Goal: Information Seeking & Learning: Learn about a topic

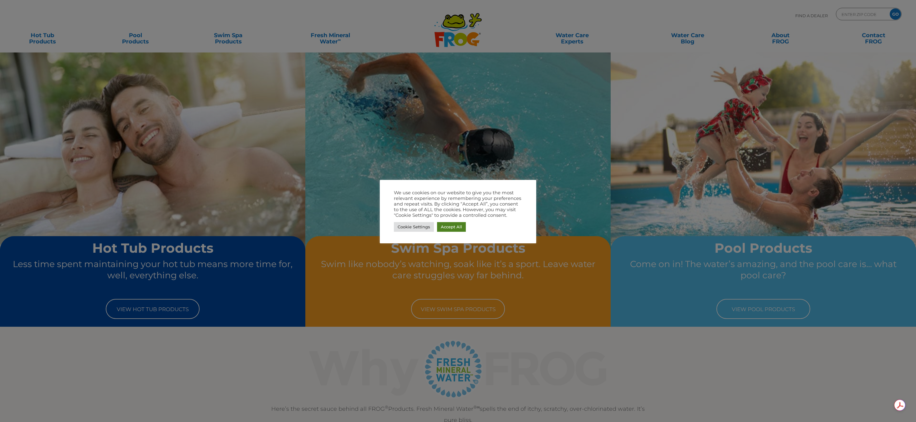
click at [455, 225] on link "Accept All" at bounding box center [451, 227] width 29 height 10
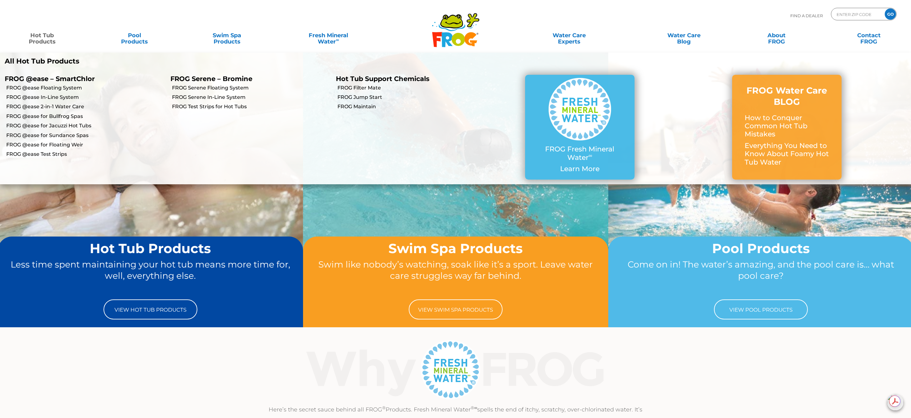
click at [34, 38] on link "Hot Tub Products" at bounding box center [42, 35] width 72 height 13
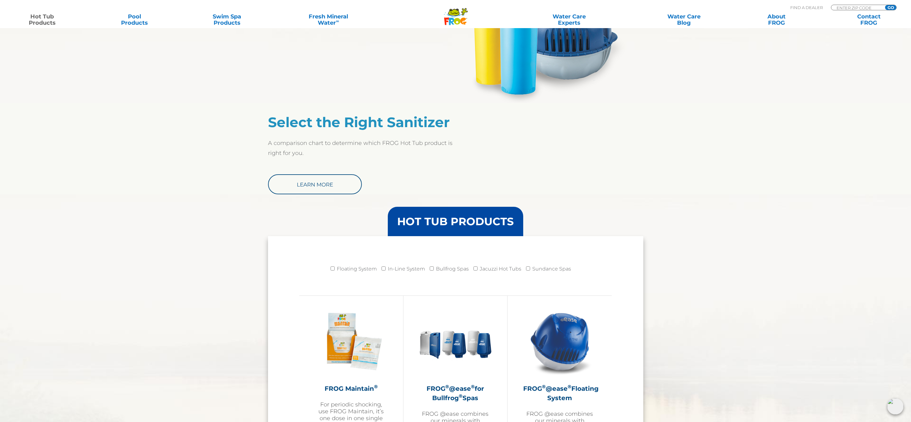
scroll to position [438, 0]
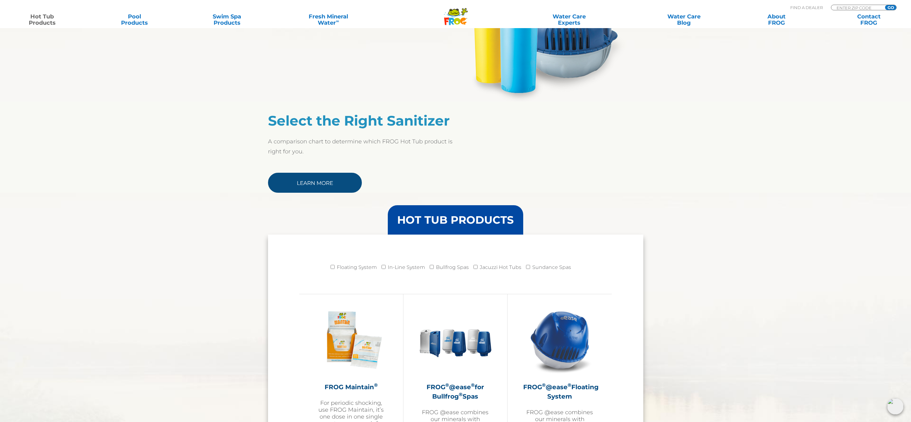
click at [333, 182] on link "Learn More" at bounding box center [315, 183] width 94 height 20
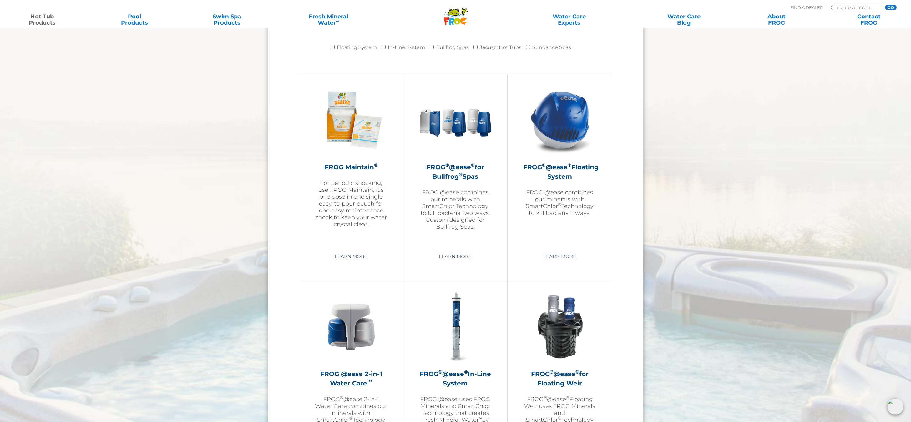
scroll to position [688, 0]
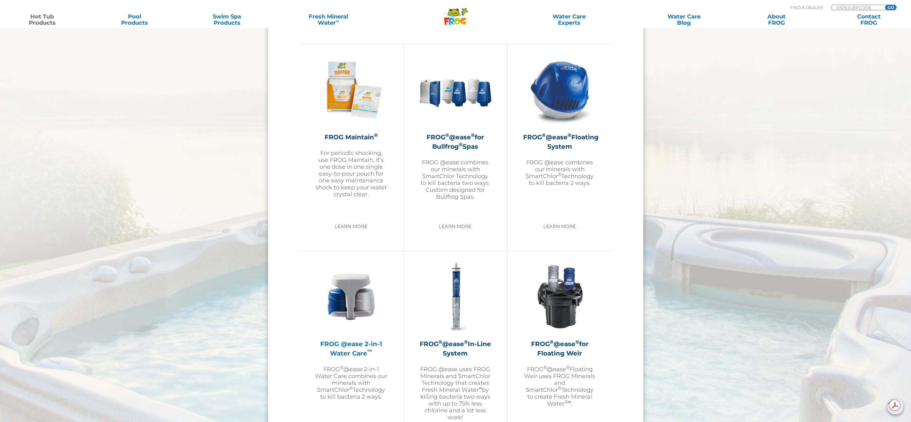
click at [361, 346] on h2 "FROG @ease 2-in-1 Water Care ™" at bounding box center [351, 349] width 73 height 19
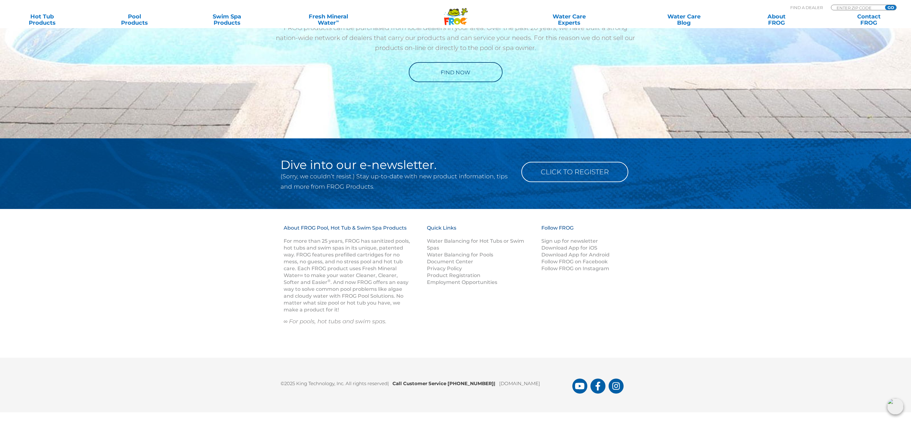
scroll to position [737, 0]
click at [467, 240] on link "Water Balancing for Hot Tubs or Swim Spas" at bounding box center [475, 244] width 97 height 13
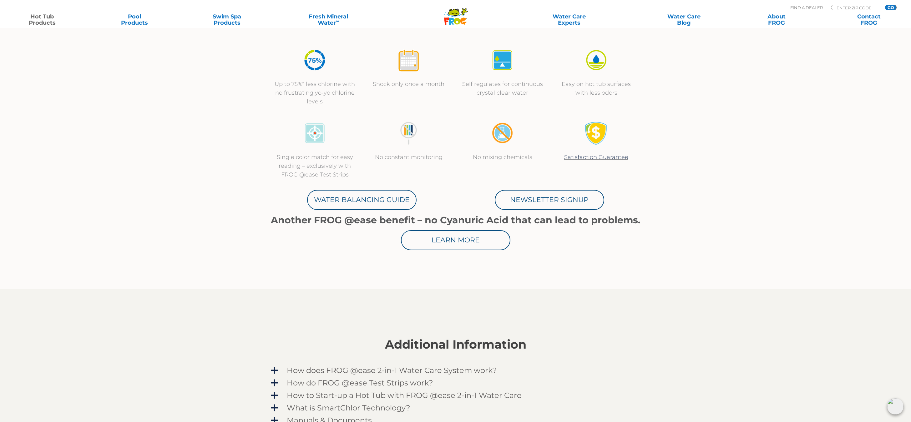
scroll to position [219, 0]
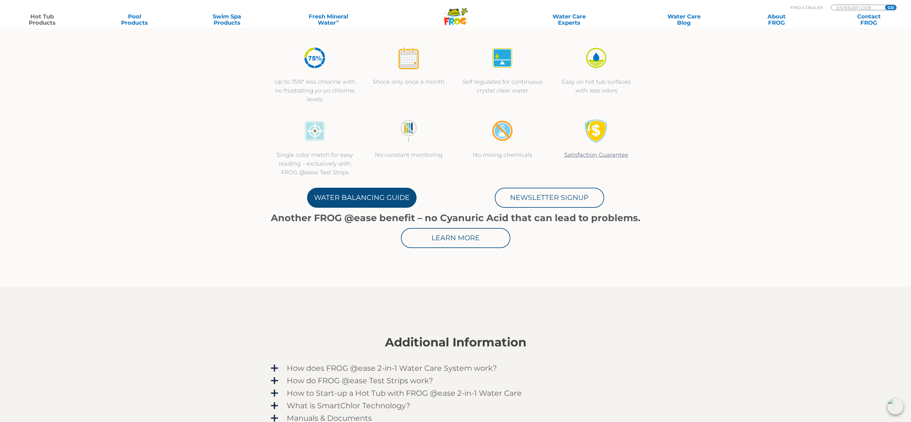
click at [369, 198] on link "Water Balancing Guide" at bounding box center [361, 198] width 109 height 20
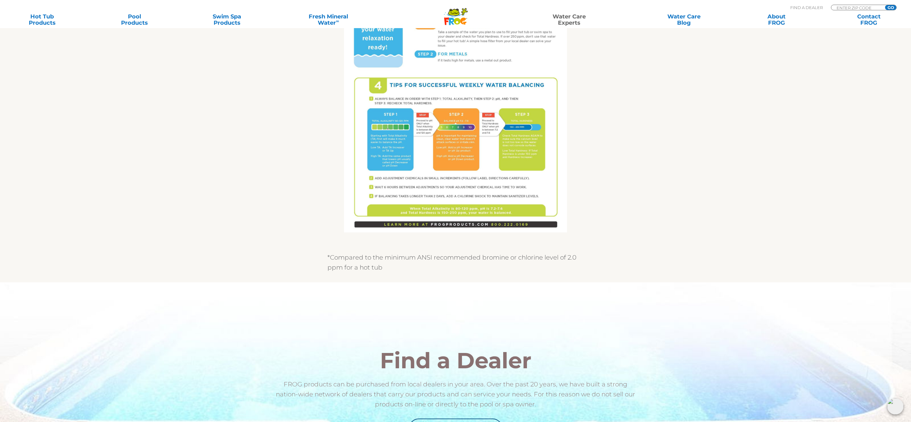
scroll to position [344, 0]
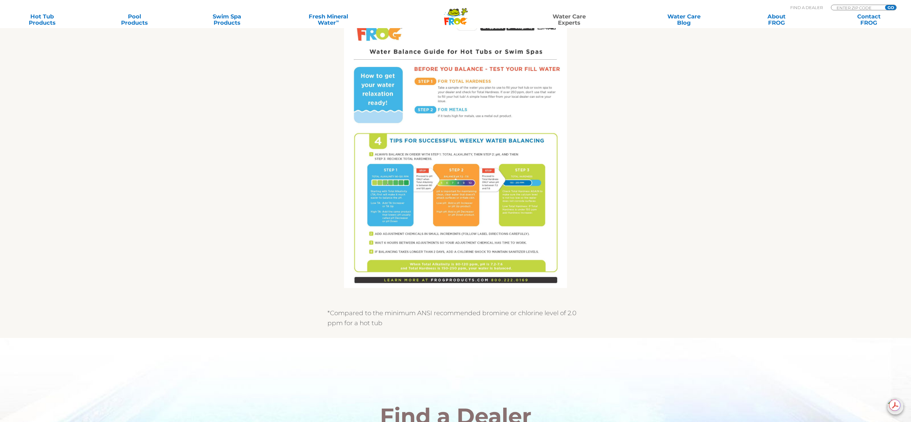
click at [690, 220] on section "Get the FROG ® Water Balancing Guide that makes it easy! Follow 4 Tips for succ…" at bounding box center [455, 98] width 911 height 479
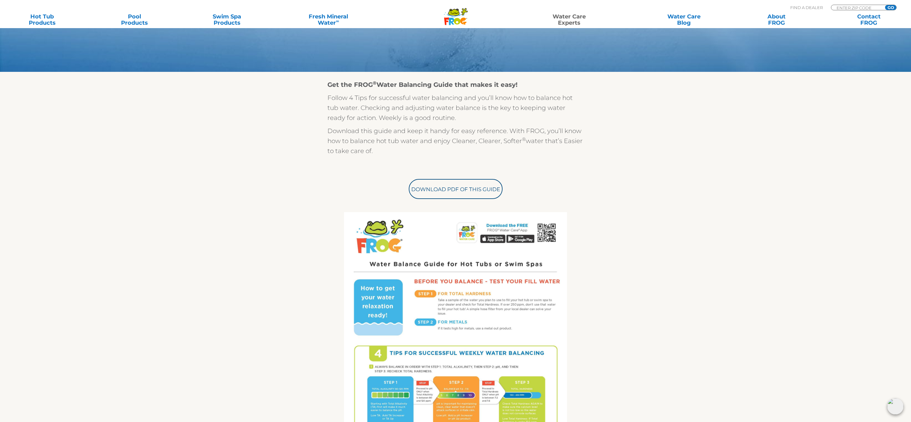
scroll to position [0, 0]
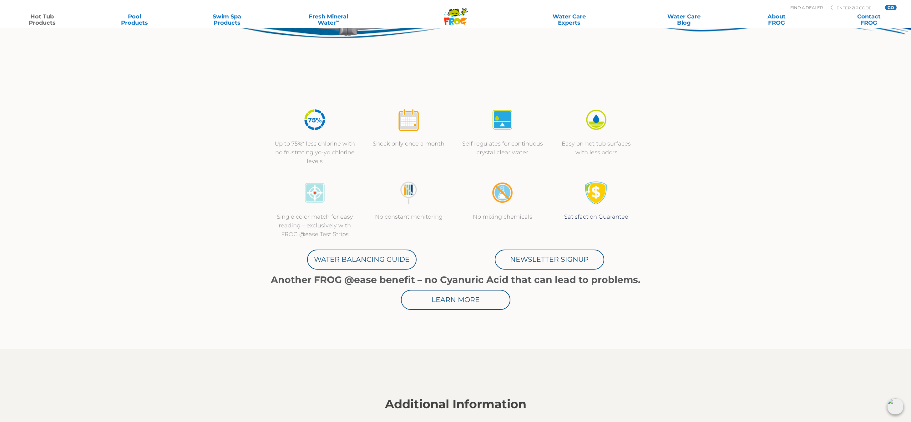
scroll to position [156, 0]
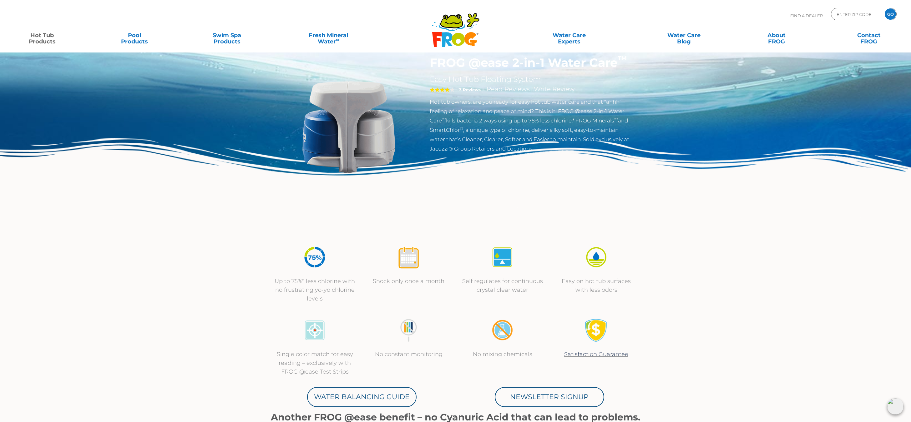
scroll to position [0, 0]
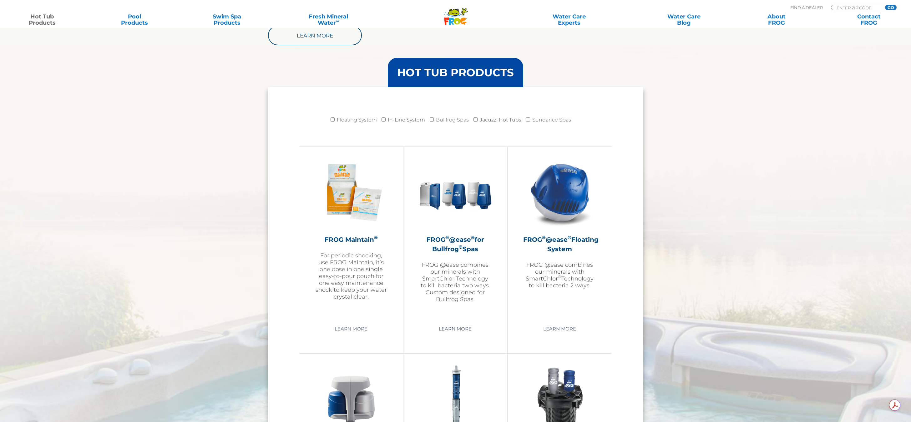
scroll to position [563, 0]
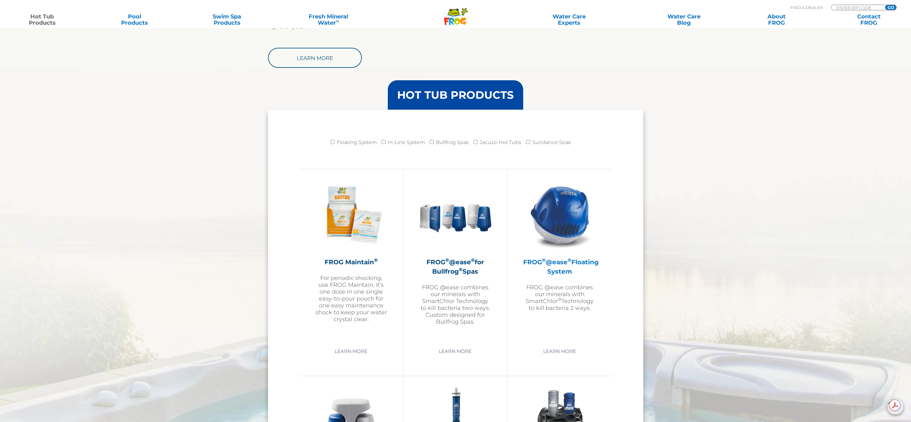
click at [578, 210] on img at bounding box center [559, 215] width 73 height 73
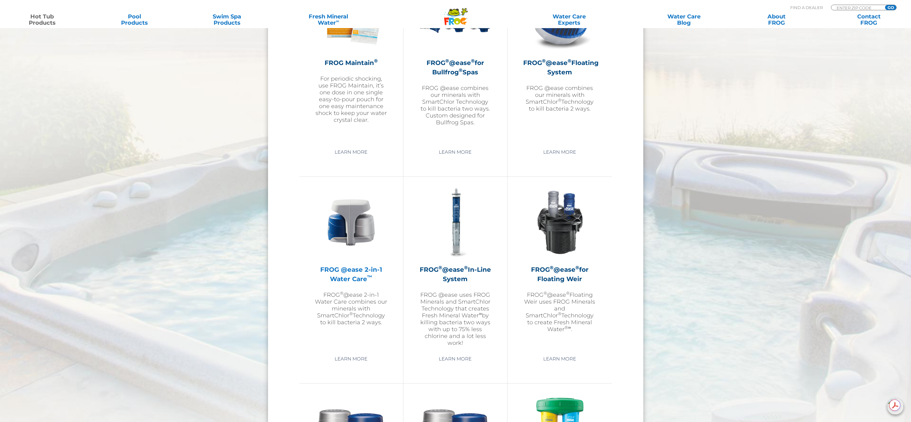
scroll to position [782, 0]
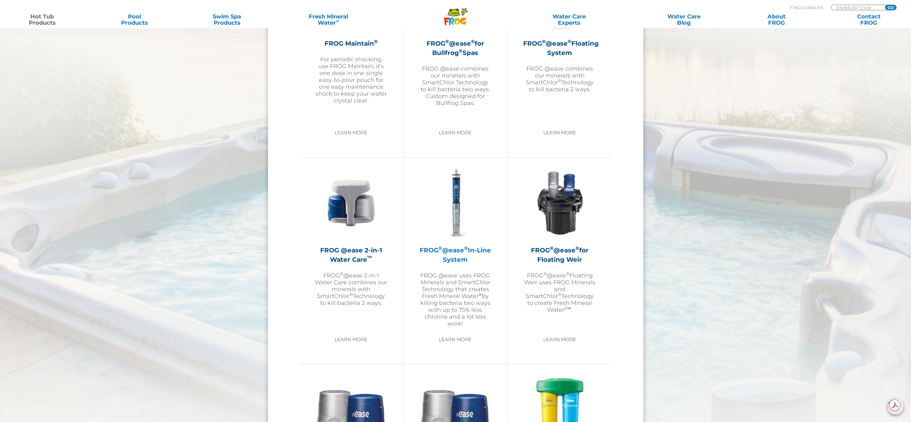
click at [461, 257] on h2 "FROG ® @ease ® In-Line System" at bounding box center [455, 255] width 73 height 19
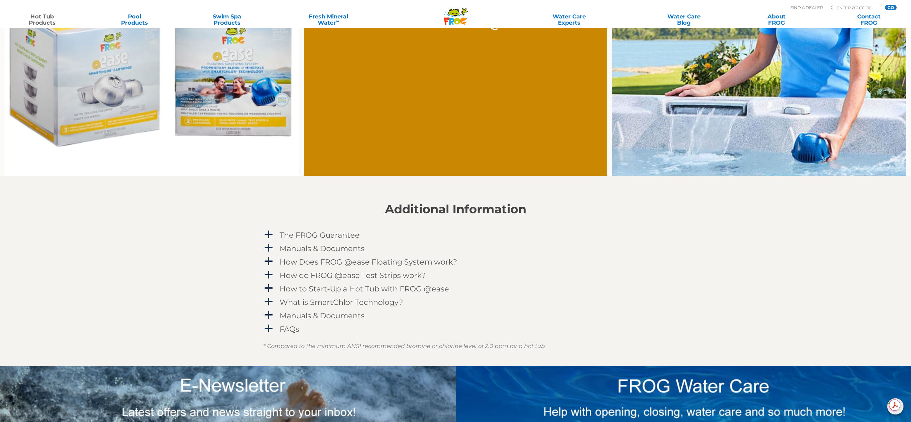
scroll to position [625, 0]
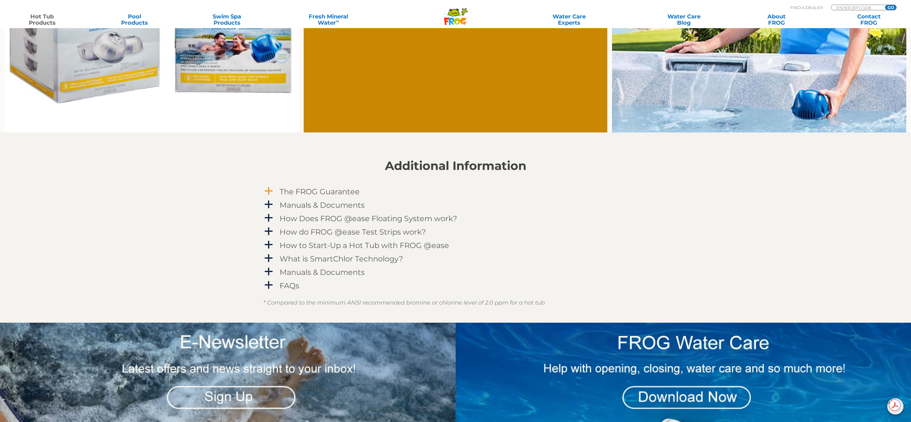
click at [305, 195] on h4 "The FROG Guarantee" at bounding box center [320, 192] width 80 height 8
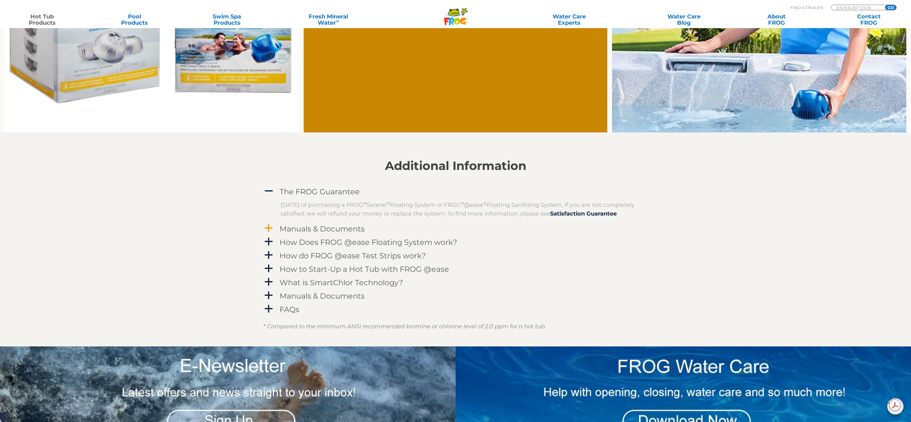
click at [313, 233] on h4 "Manuals & Documents" at bounding box center [322, 229] width 85 height 8
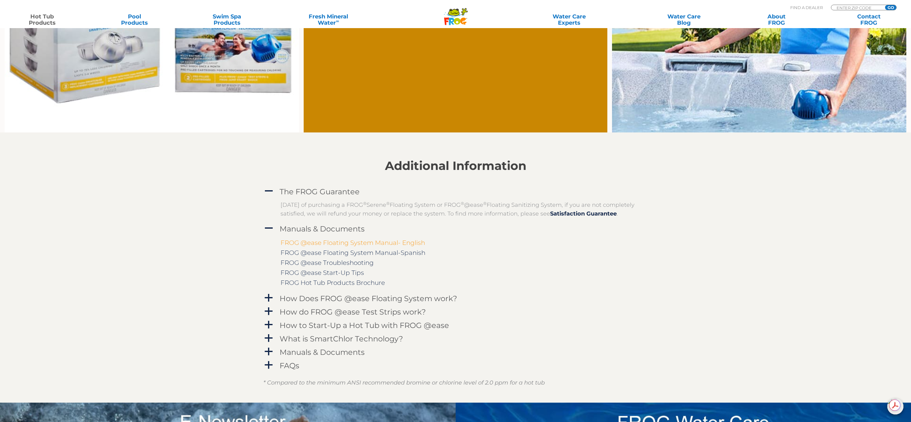
click at [386, 247] on link "FROG @ease Floating System Manual- English" at bounding box center [352, 243] width 144 height 8
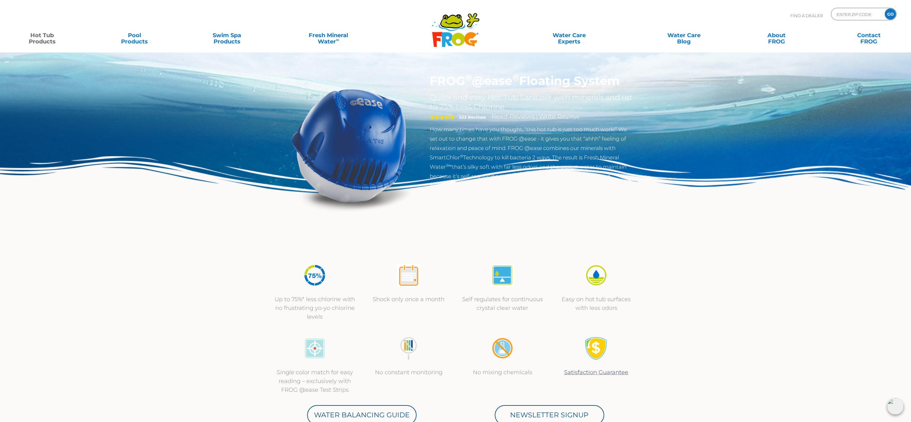
scroll to position [0, 0]
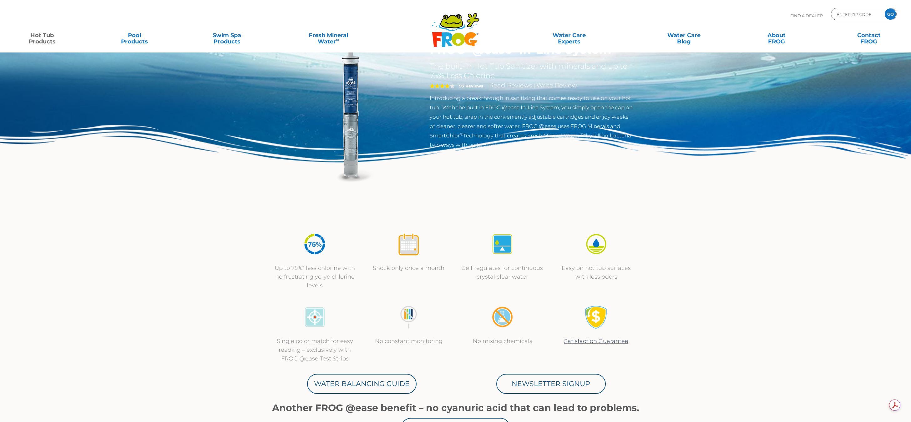
scroll to position [156, 0]
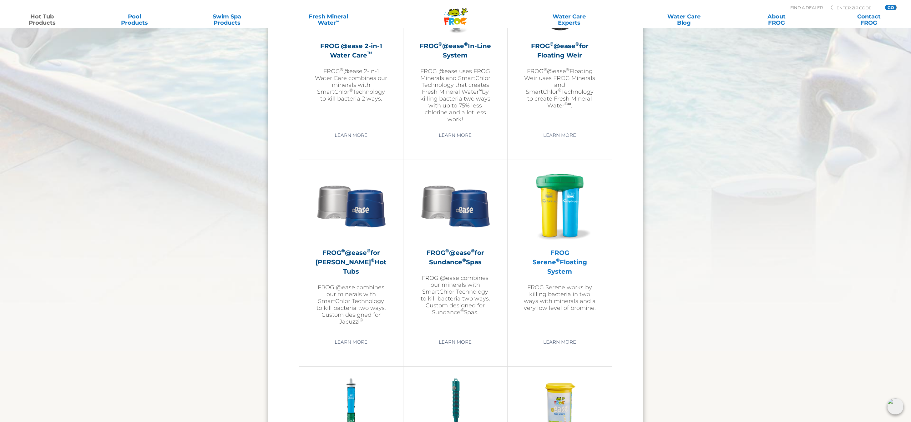
scroll to position [1032, 0]
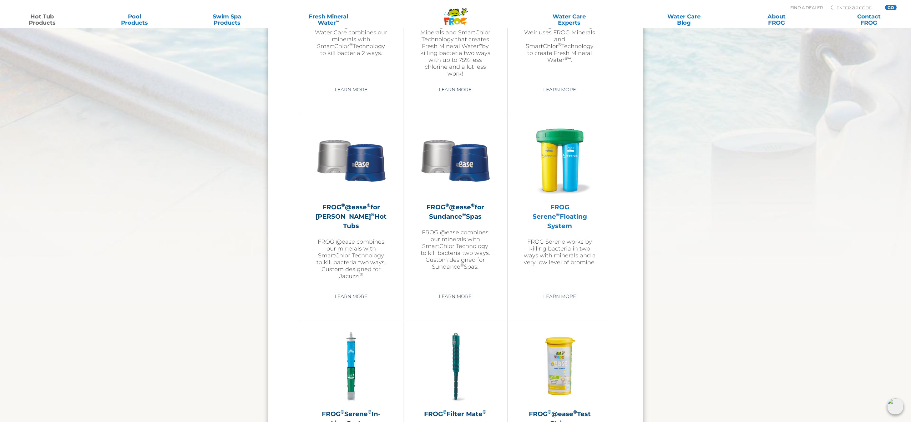
click at [560, 210] on h2 "FROG Serene ® Floating System" at bounding box center [559, 217] width 73 height 28
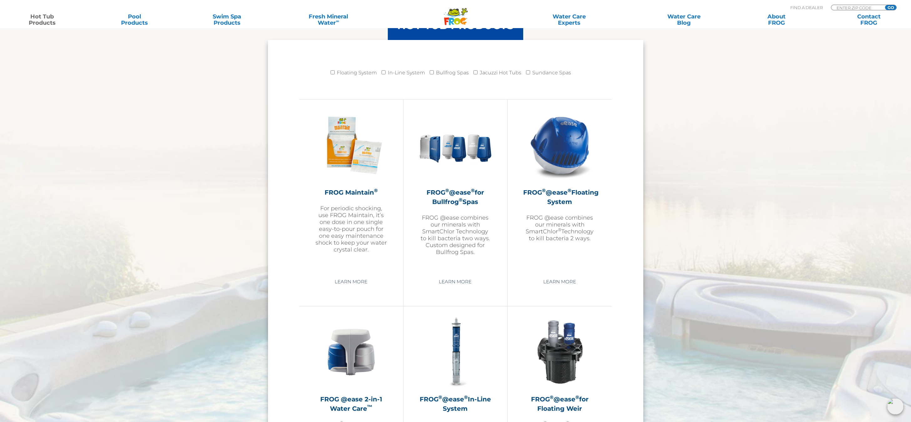
scroll to position [625, 0]
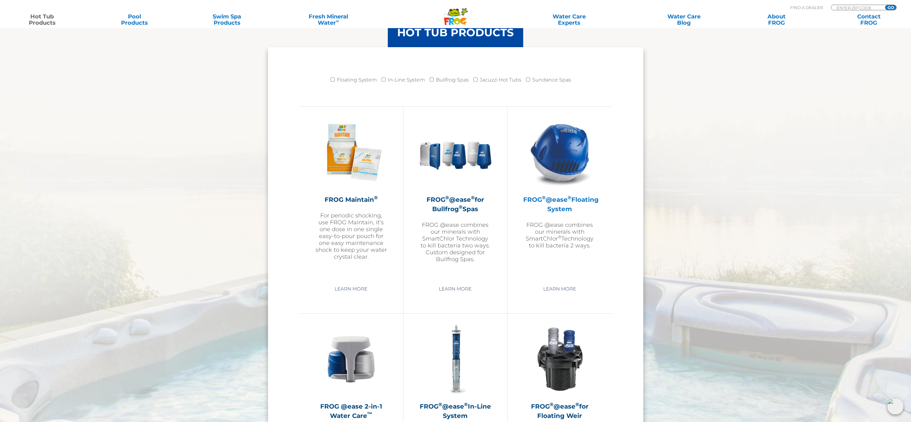
click at [568, 204] on h2 "FROG ® @ease ® Floating System" at bounding box center [559, 204] width 73 height 19
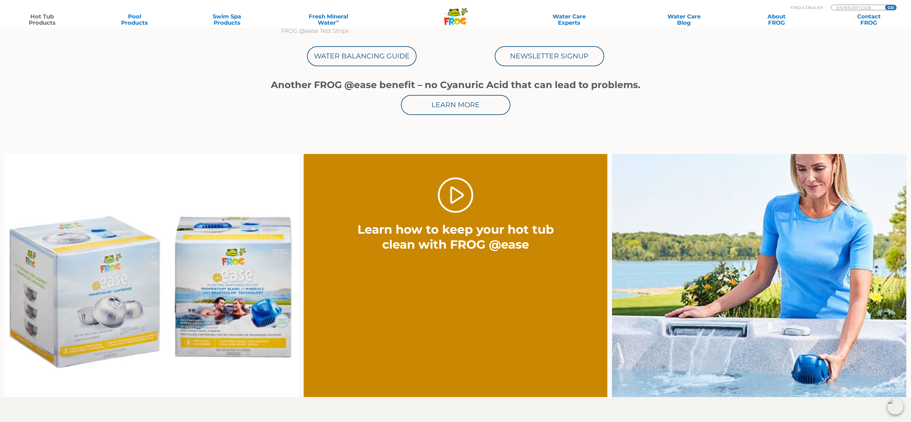
scroll to position [375, 0]
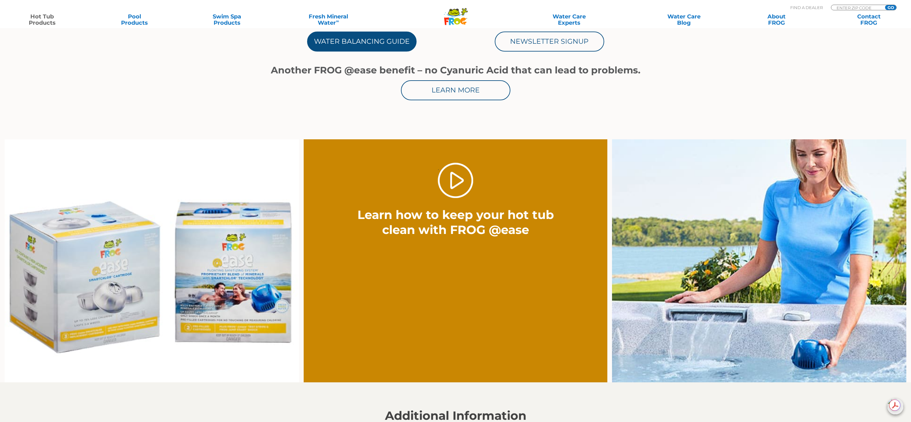
click at [348, 38] on link "Water Balancing Guide" at bounding box center [361, 42] width 109 height 20
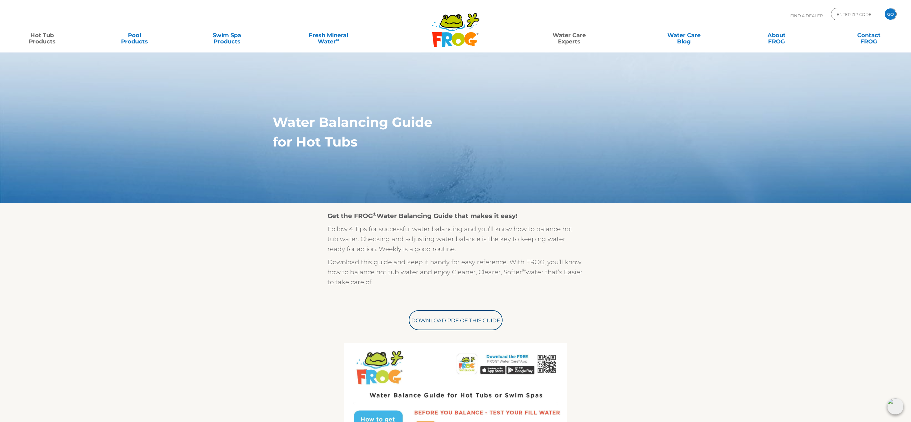
click at [39, 39] on link "Hot Tub Products" at bounding box center [42, 35] width 72 height 13
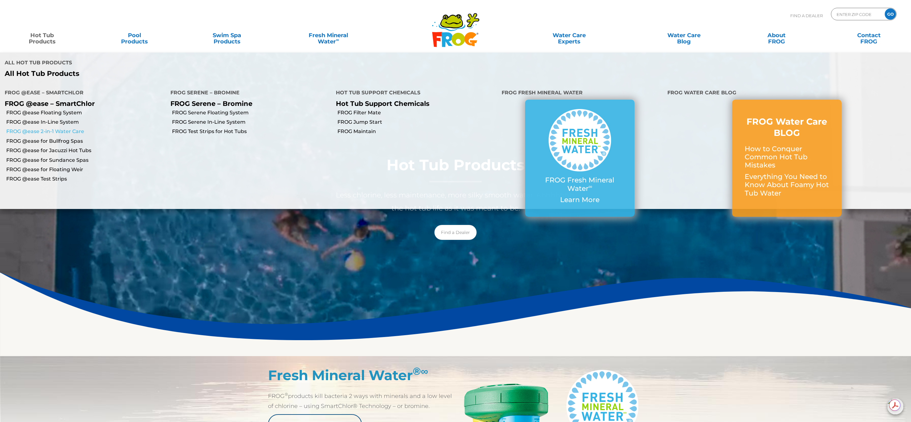
click at [63, 130] on link "FROG @ease 2-in-1 Water Care" at bounding box center [85, 131] width 159 height 7
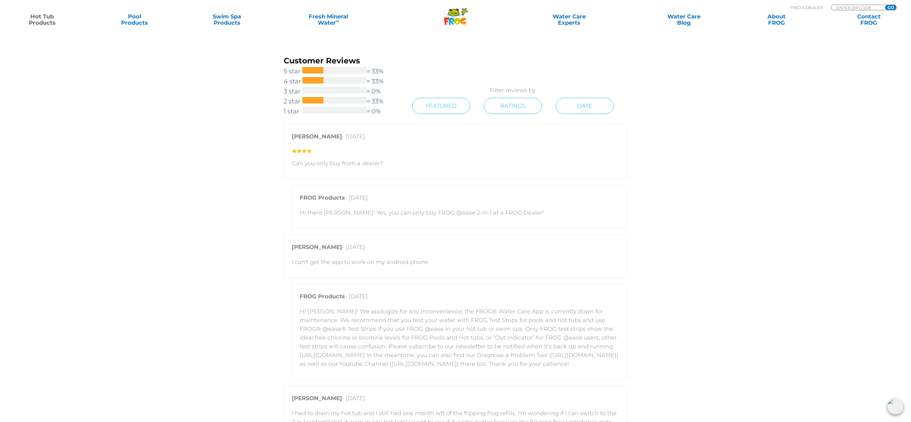
scroll to position [938, 0]
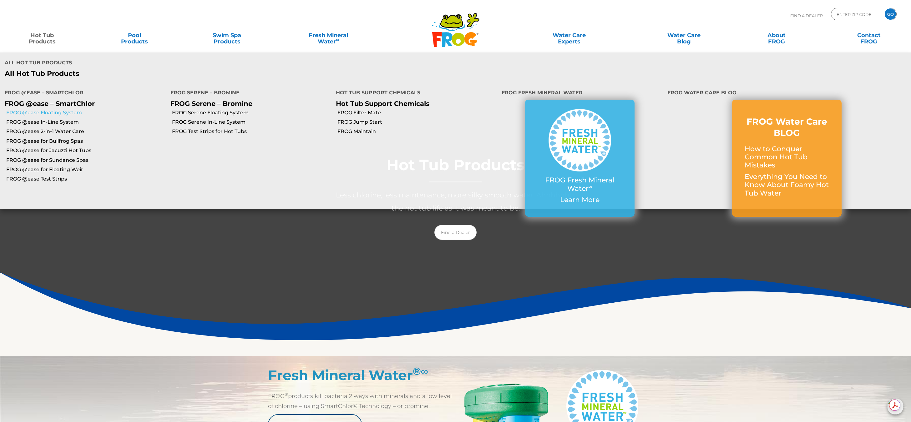
click at [62, 112] on link "FROG @ease Floating System" at bounding box center [85, 112] width 159 height 7
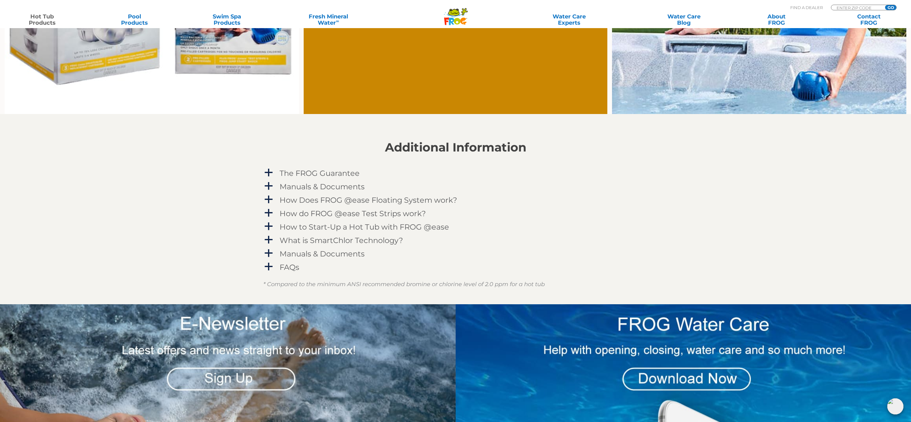
scroll to position [688, 0]
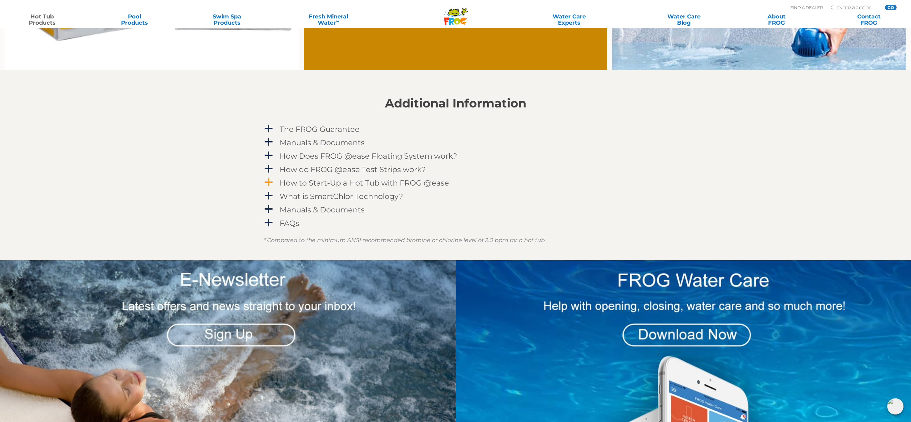
click at [268, 182] on span "a" at bounding box center [268, 182] width 9 height 9
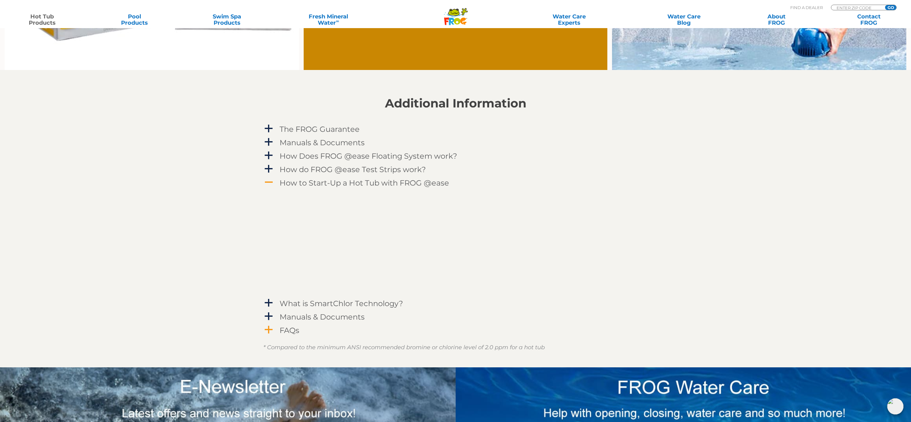
click at [270, 328] on span "a" at bounding box center [268, 330] width 9 height 9
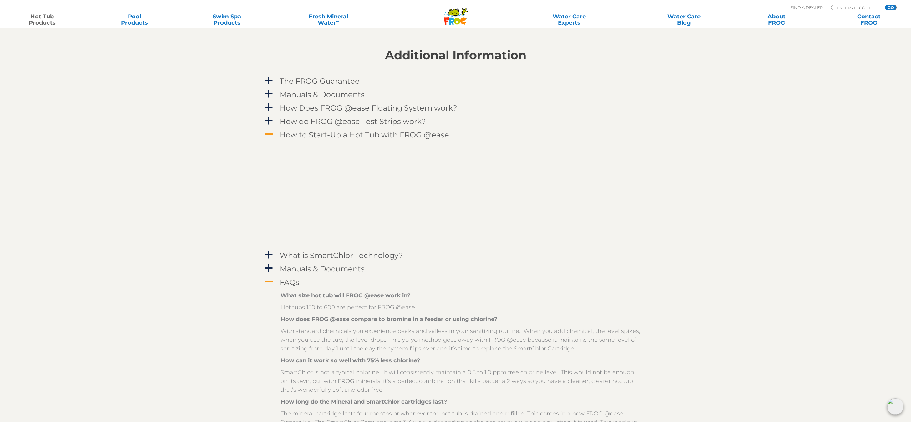
scroll to position [719, 0]
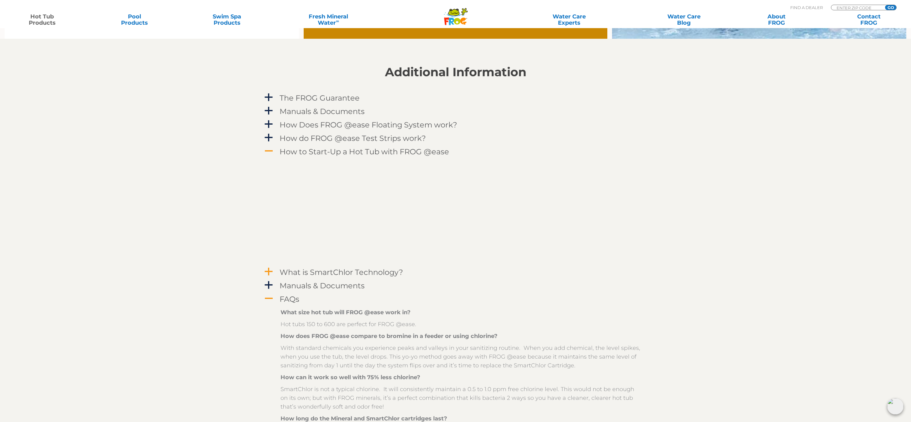
click at [315, 272] on h4 "What is SmartChlor Technology?" at bounding box center [342, 272] width 124 height 8
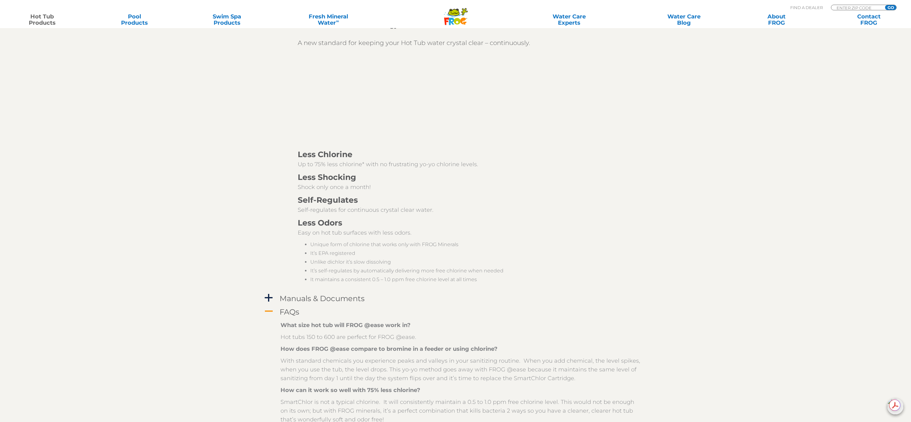
scroll to position [1001, 0]
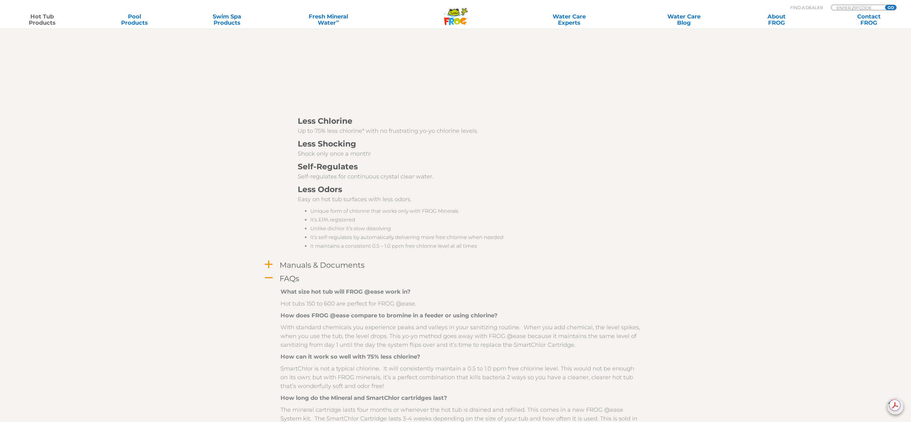
click at [310, 266] on h4 "Manuals & Documents" at bounding box center [322, 265] width 85 height 8
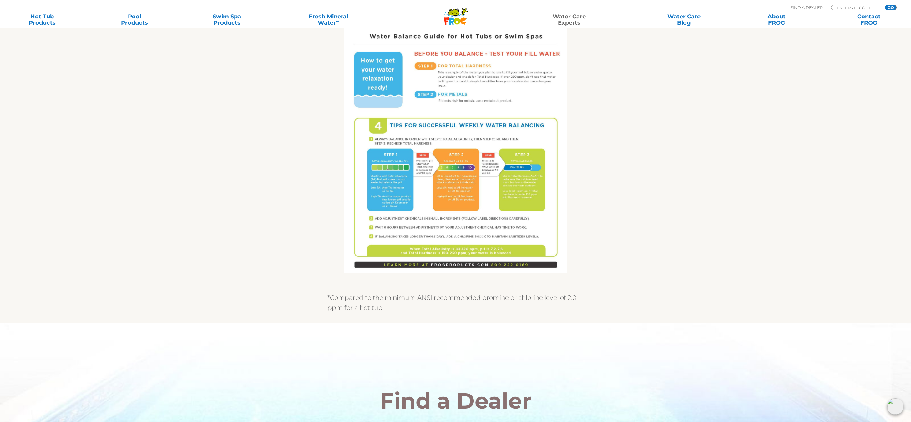
scroll to position [375, 0]
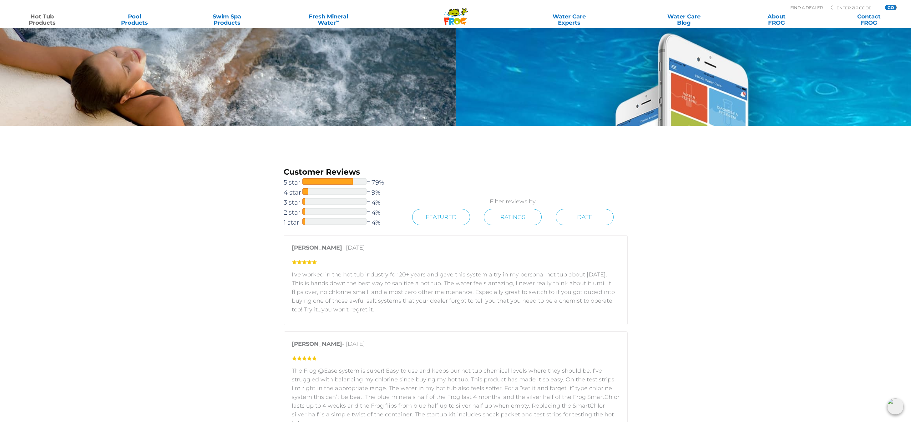
scroll to position [1094, 0]
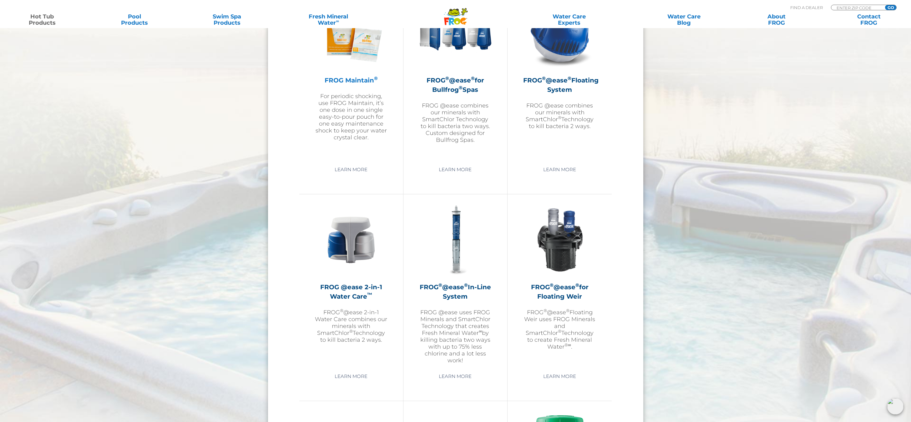
scroll to position [750, 0]
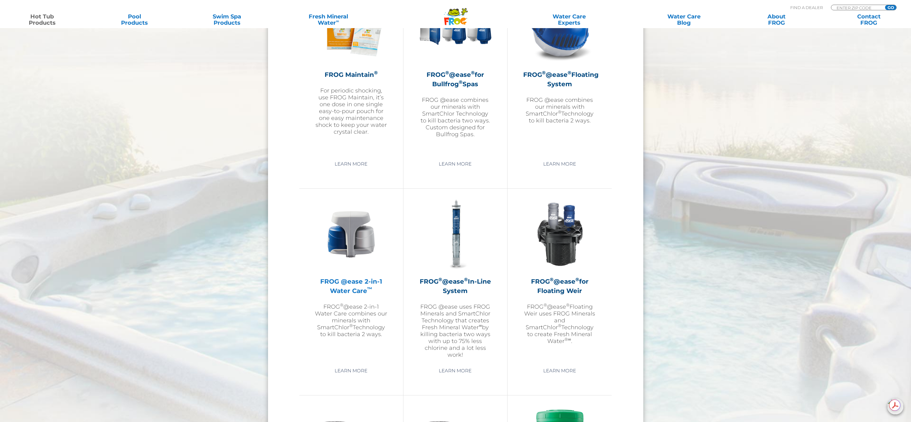
click at [367, 282] on h2 "FROG @ease 2-in-1 Water Care ™" at bounding box center [351, 286] width 73 height 19
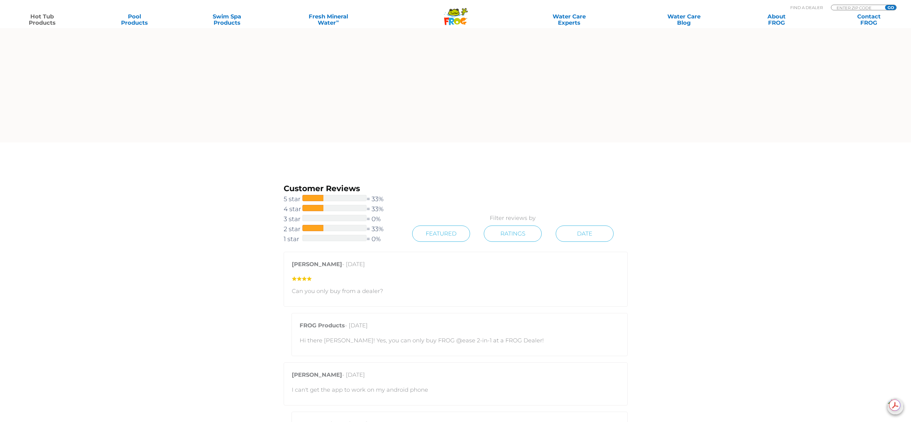
scroll to position [782, 0]
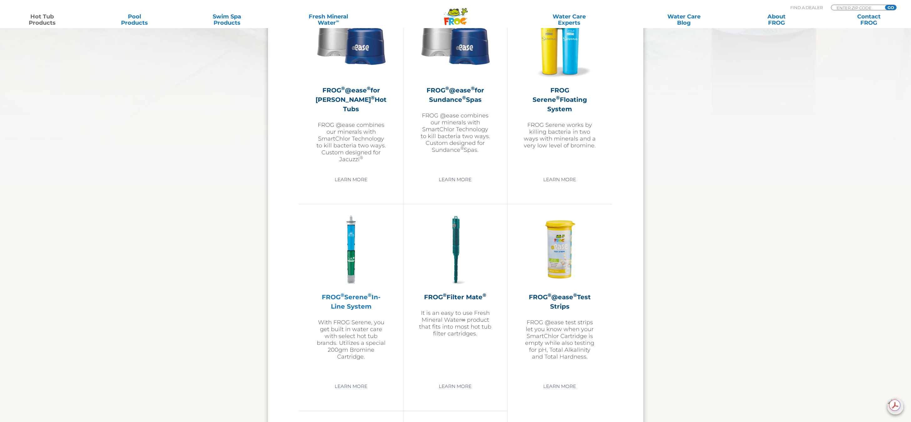
scroll to position [1157, 0]
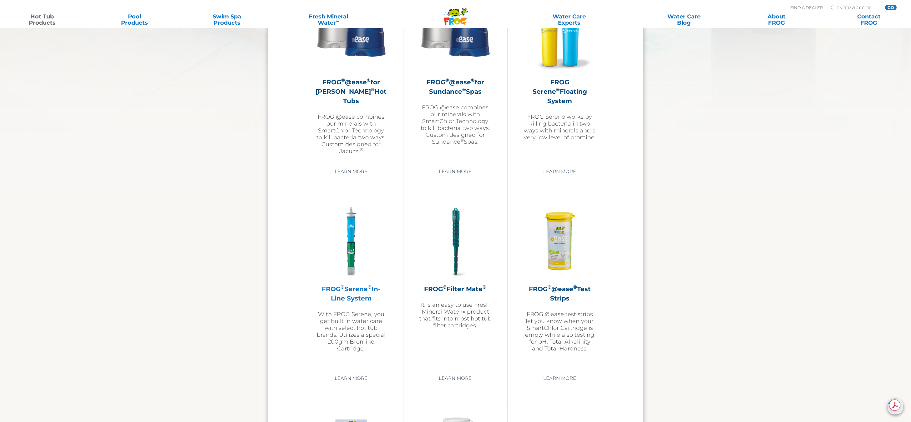
click at [359, 293] on h2 "FROG ® Serene ® In-Line System" at bounding box center [351, 294] width 73 height 19
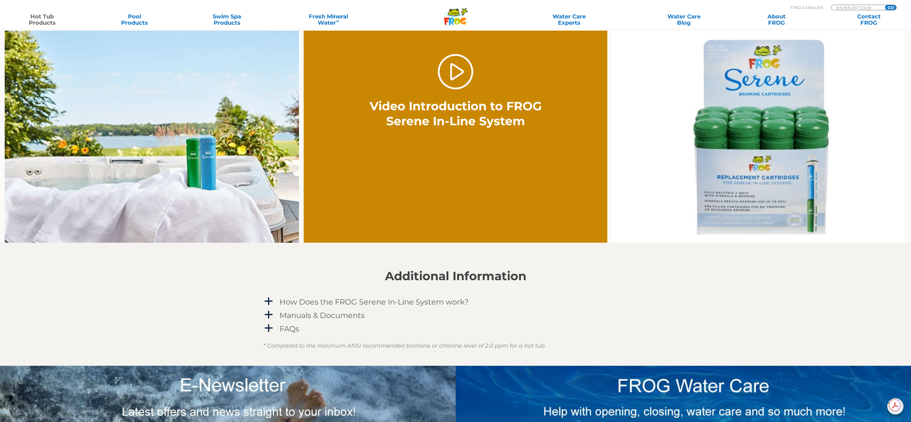
scroll to position [532, 0]
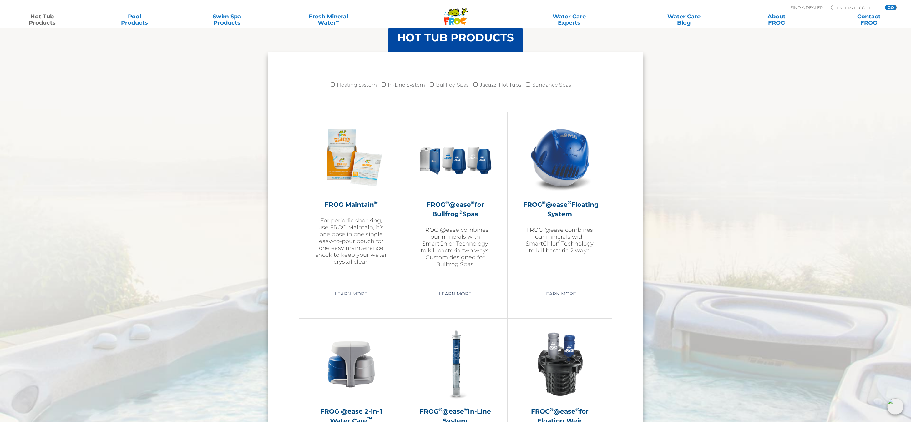
scroll to position [563, 0]
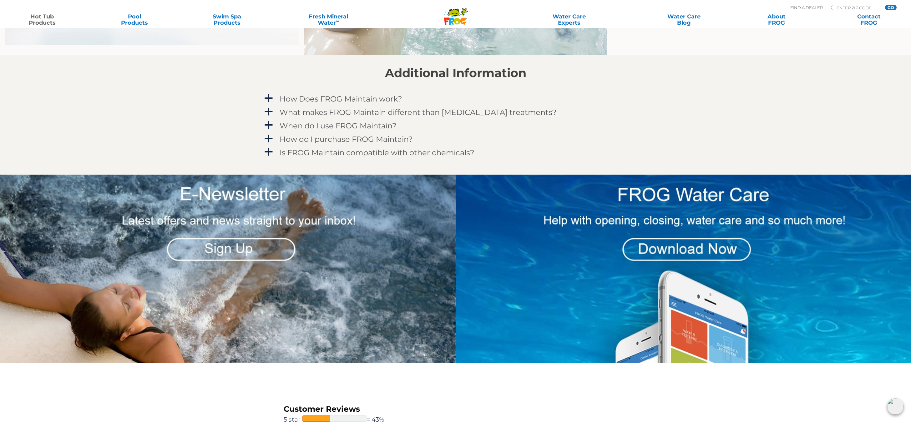
scroll to position [844, 0]
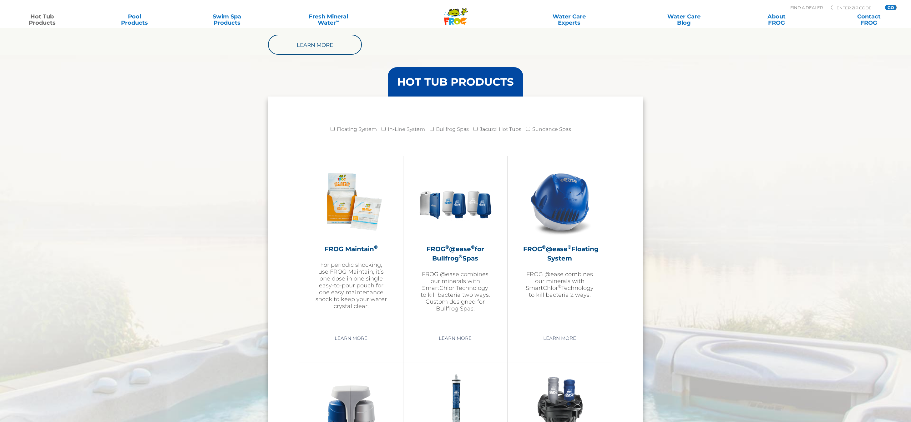
scroll to position [563, 0]
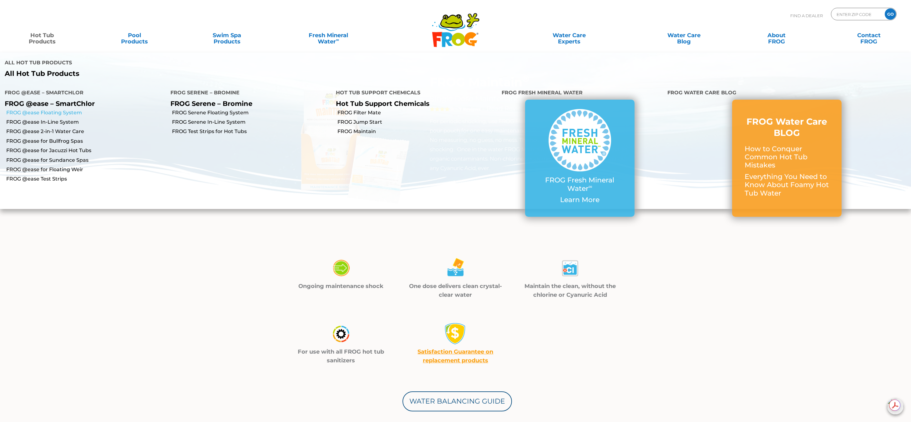
click at [60, 112] on link "FROG @ease Floating System" at bounding box center [85, 112] width 159 height 7
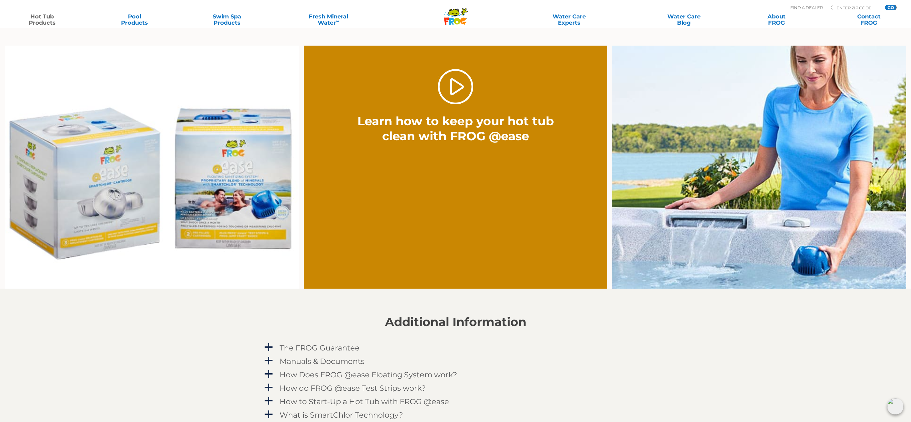
scroll to position [657, 0]
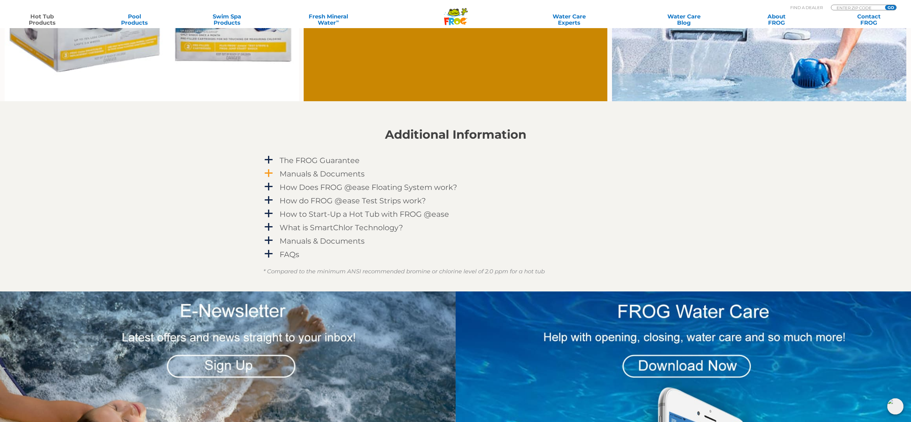
click at [351, 177] on h4 "Manuals & Documents" at bounding box center [322, 174] width 85 height 8
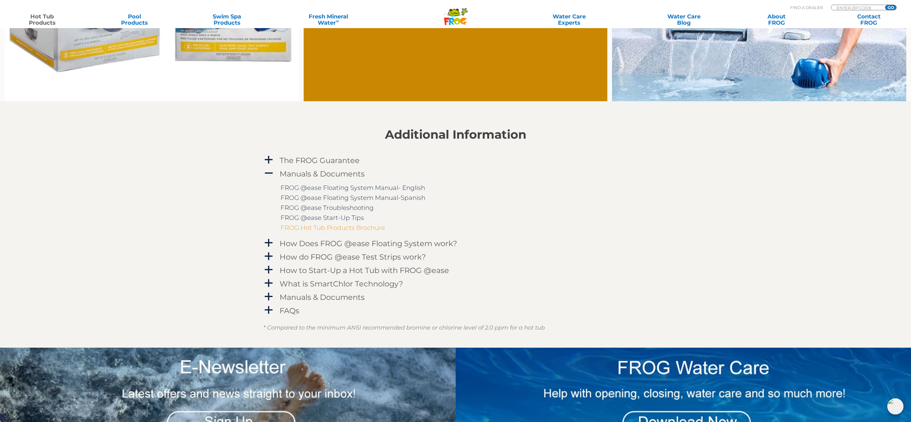
drag, startPoint x: 366, startPoint y: 227, endPoint x: 377, endPoint y: 232, distance: 12.7
click at [376, 231] on link "FROG Hot Tub Products Brochure" at bounding box center [332, 228] width 104 height 8
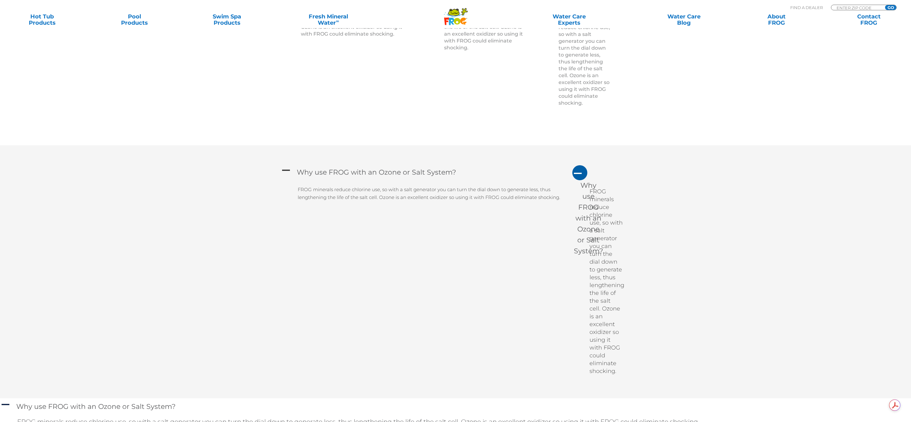
scroll to position [504, 0]
